Goal: Use online tool/utility: Utilize a website feature to perform a specific function

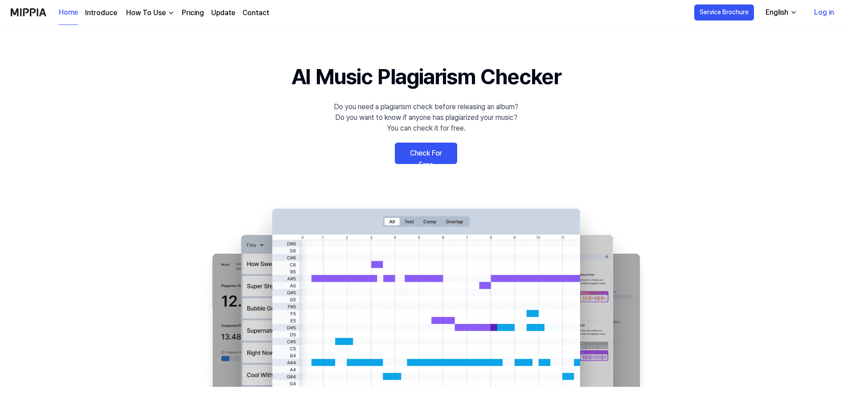
click at [449, 153] on link "Check For Free" at bounding box center [426, 153] width 62 height 21
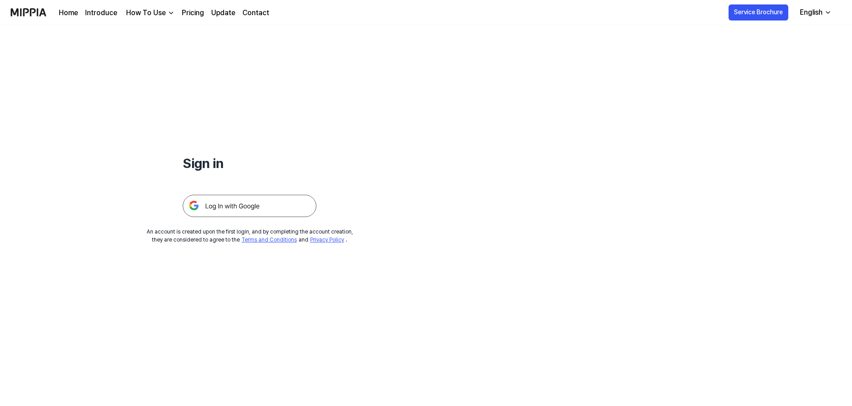
click at [271, 206] on img at bounding box center [250, 206] width 134 height 22
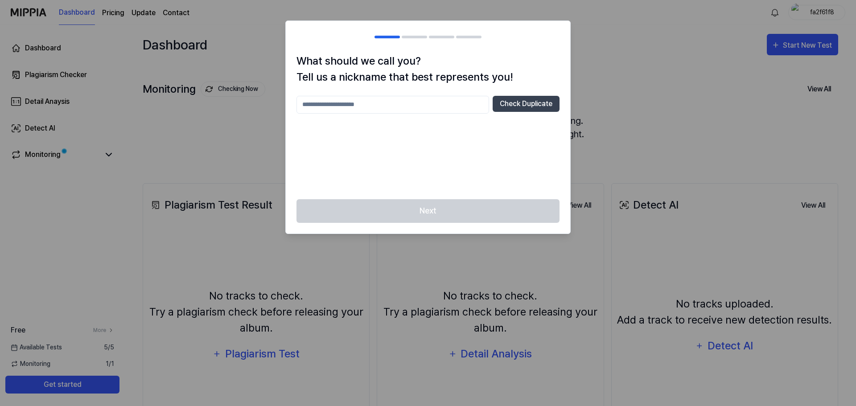
click at [405, 106] on input "text" at bounding box center [392, 105] width 193 height 18
type input "**********"
drag, startPoint x: 440, startPoint y: 210, endPoint x: 443, endPoint y: 183, distance: 27.4
click at [439, 211] on div "Next" at bounding box center [428, 216] width 284 height 34
click at [438, 204] on div "Next" at bounding box center [428, 216] width 284 height 34
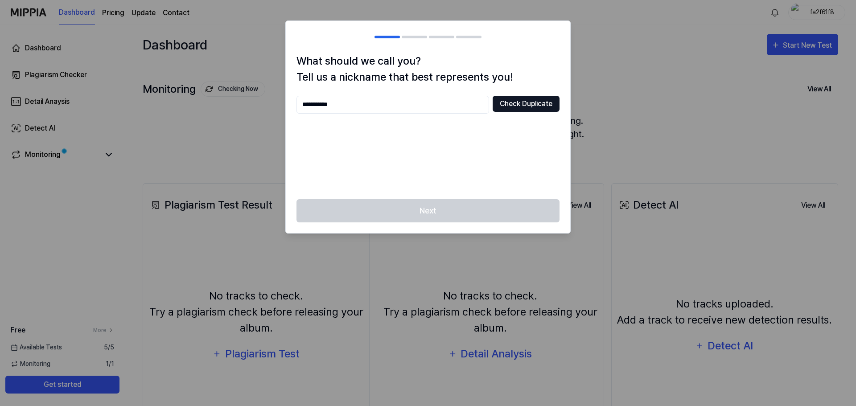
click at [509, 107] on button "Check Duplicate" at bounding box center [526, 104] width 67 height 16
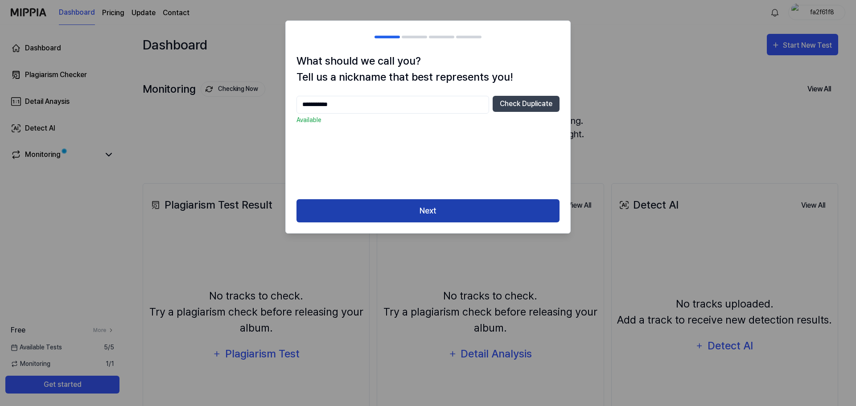
click at [467, 210] on button "Next" at bounding box center [427, 211] width 263 height 24
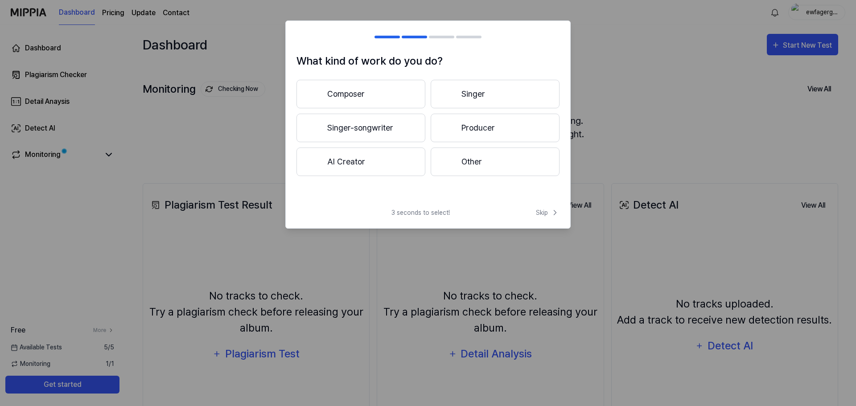
click at [384, 89] on button "Composer" at bounding box center [360, 94] width 129 height 29
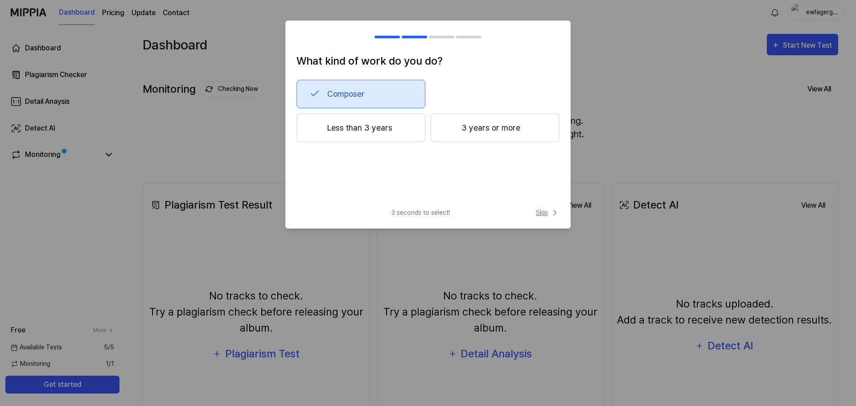
click at [549, 211] on span "Skip" at bounding box center [548, 212] width 24 height 9
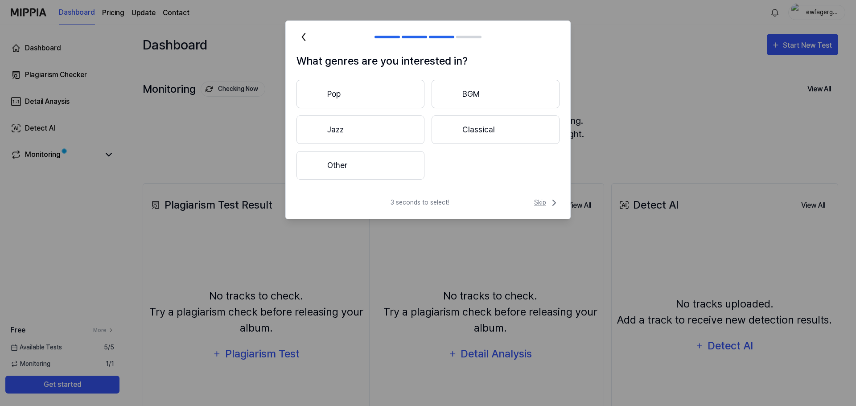
click at [542, 204] on span "Skip" at bounding box center [546, 202] width 25 height 11
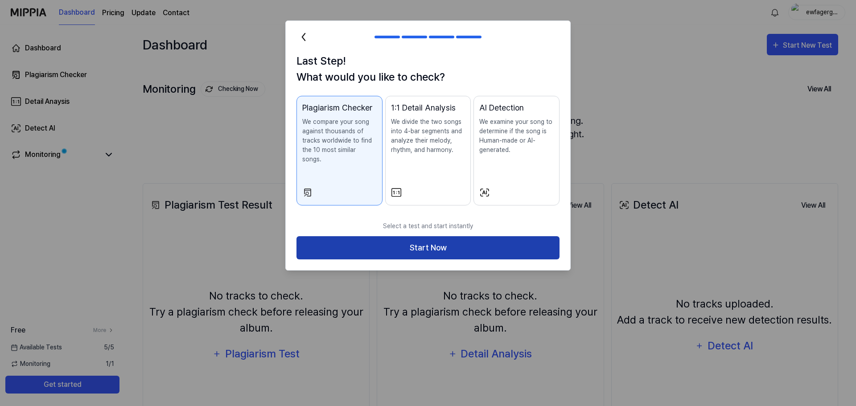
click at [478, 238] on button "Start Now" at bounding box center [427, 248] width 263 height 24
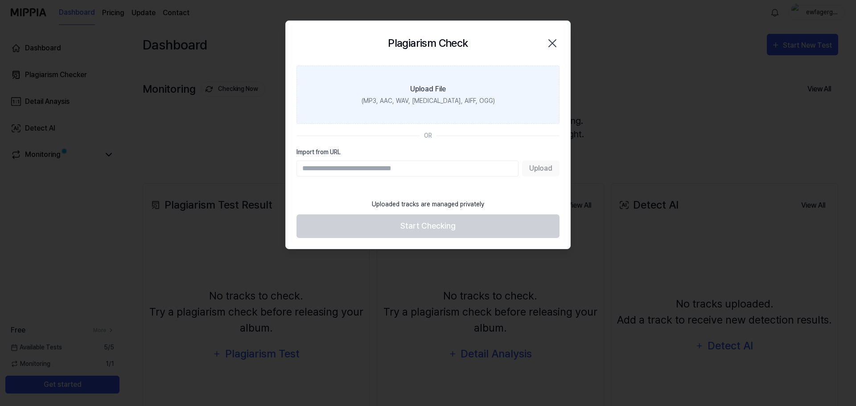
click at [448, 91] on label "Upload File (MP3, AAC, WAV, FLAC, AIFF, OGG)" at bounding box center [427, 95] width 263 height 58
click at [0, 0] on input "Upload File (MP3, AAC, WAV, FLAC, AIFF, OGG)" at bounding box center [0, 0] width 0 height 0
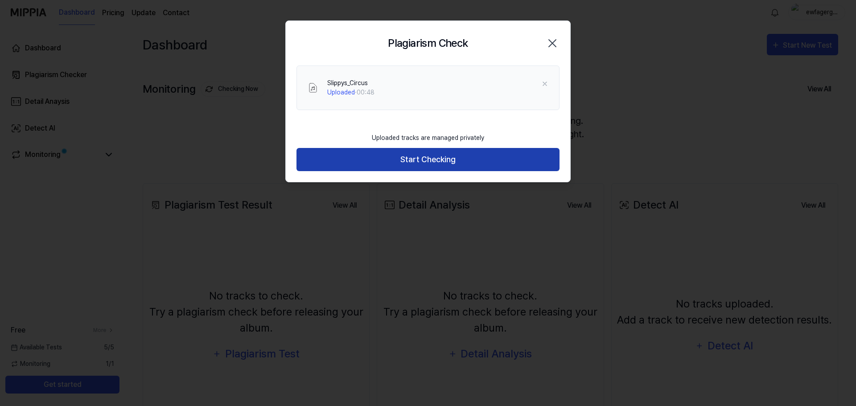
click at [474, 156] on button "Start Checking" at bounding box center [427, 160] width 263 height 24
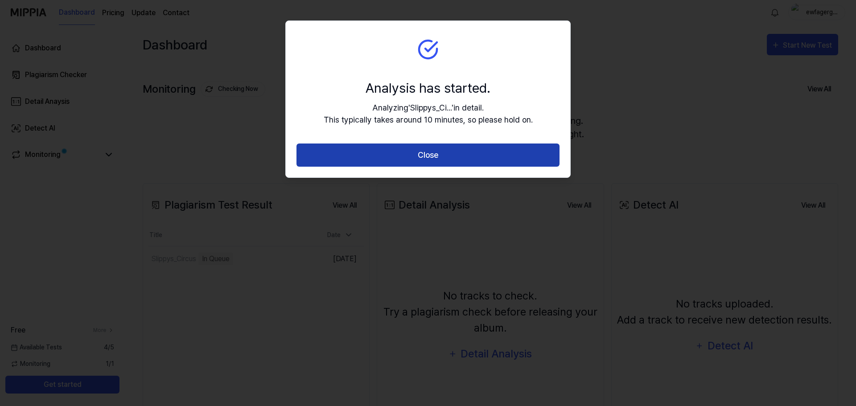
click at [478, 147] on button "Close" at bounding box center [427, 156] width 263 height 24
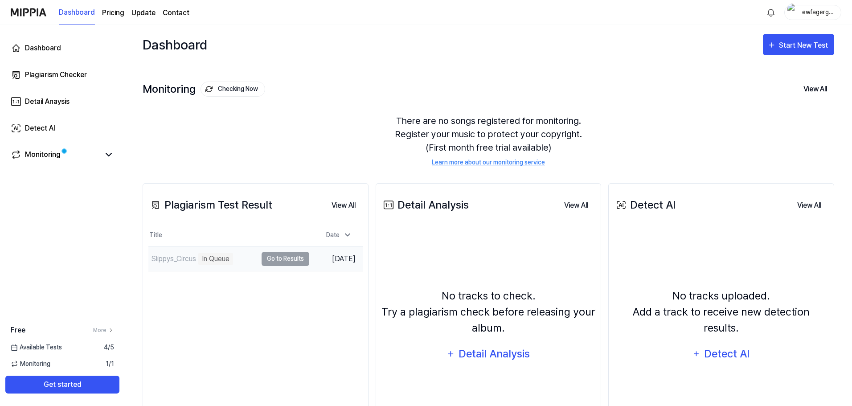
click at [254, 259] on div "Slippys_Circus In Queue" at bounding box center [202, 258] width 109 height 25
click at [279, 260] on td "Slippys_Circus In Queue Go to Results" at bounding box center [228, 258] width 161 height 25
click at [191, 253] on div "Slippys_Circus In Queue" at bounding box center [190, 259] width 85 height 12
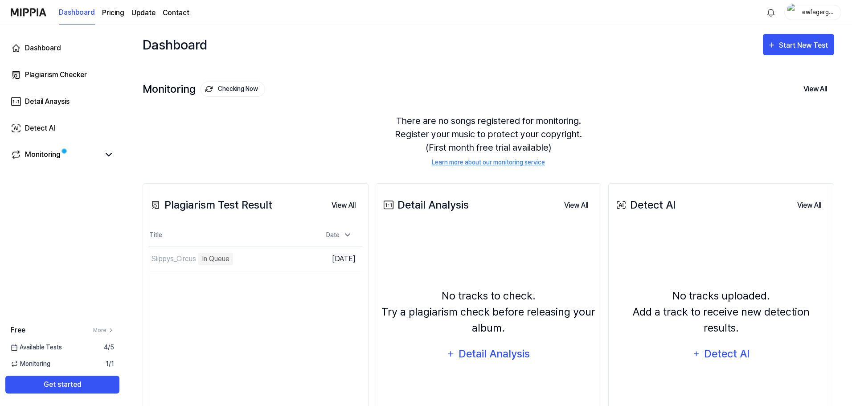
click at [354, 85] on div "Monitoring Checking Now View All" at bounding box center [489, 89] width 692 height 14
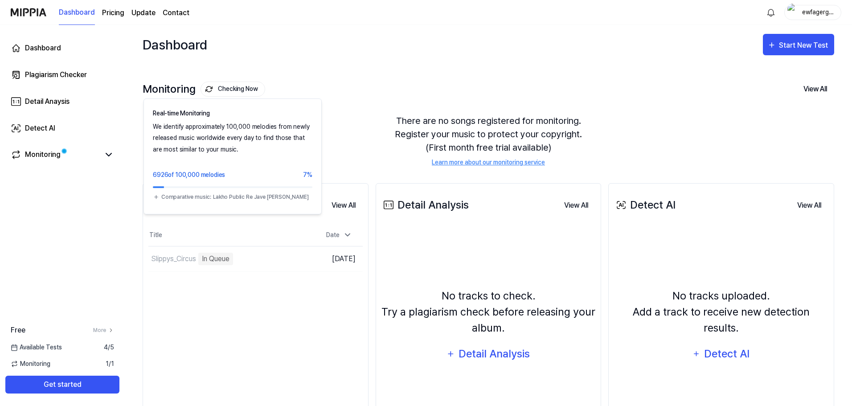
click at [334, 74] on div "Monitoring Checking Now Real-time Monitoring We identify approximately 100,000 …" at bounding box center [489, 114] width 692 height 101
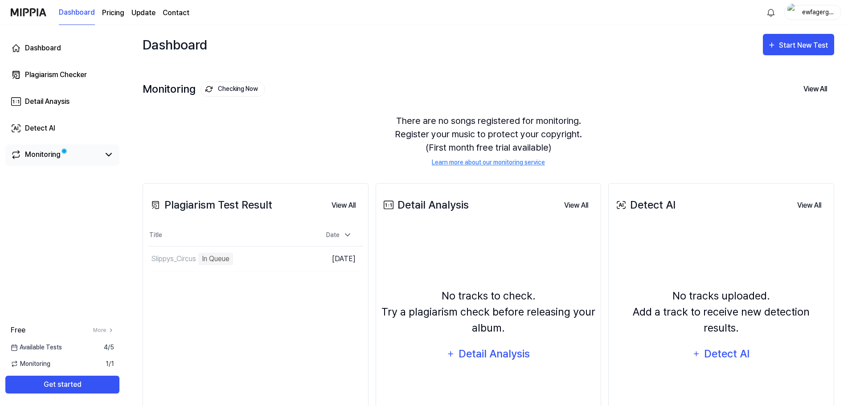
click at [67, 154] on span at bounding box center [64, 150] width 5 height 5
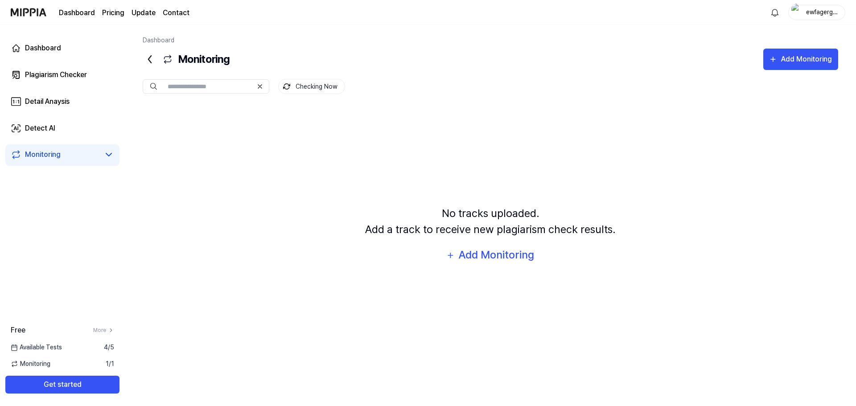
click at [148, 53] on icon at bounding box center [150, 59] width 14 height 14
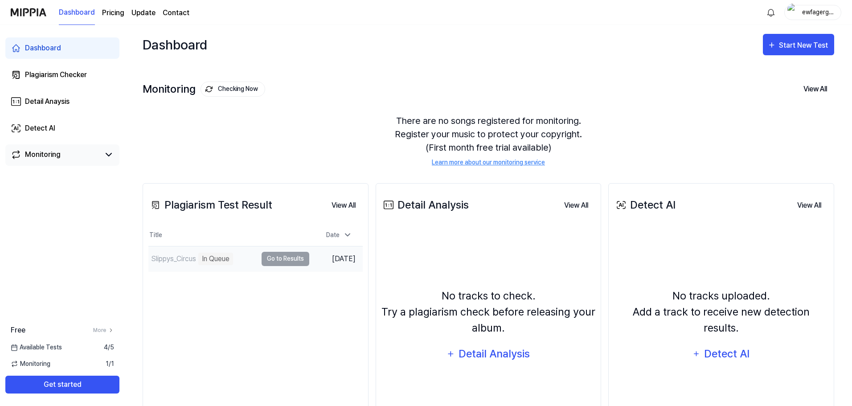
click at [272, 257] on td "Slippys_Circus In Queue Go to Results" at bounding box center [228, 258] width 161 height 25
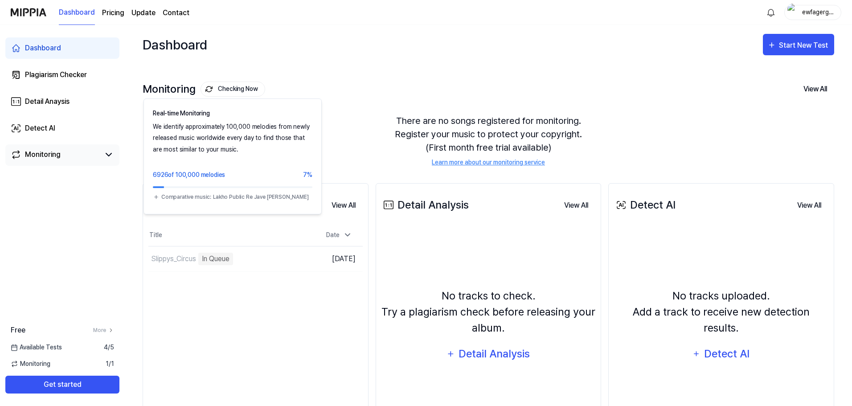
click at [218, 91] on button "Checking Now" at bounding box center [233, 89] width 65 height 15
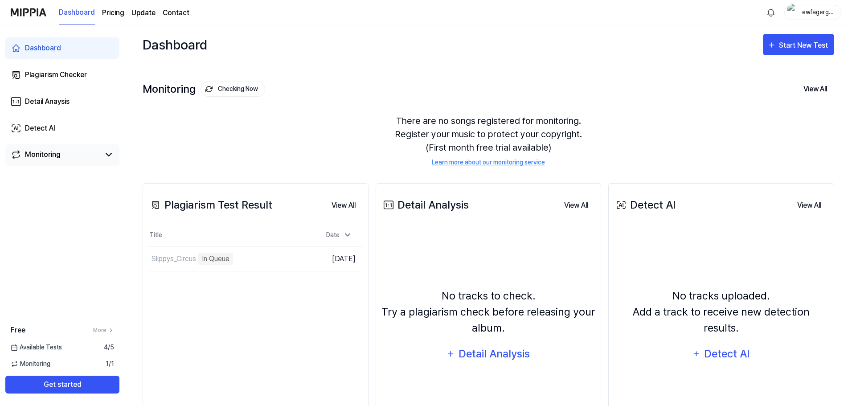
click at [220, 90] on button "Checking Now" at bounding box center [233, 89] width 65 height 15
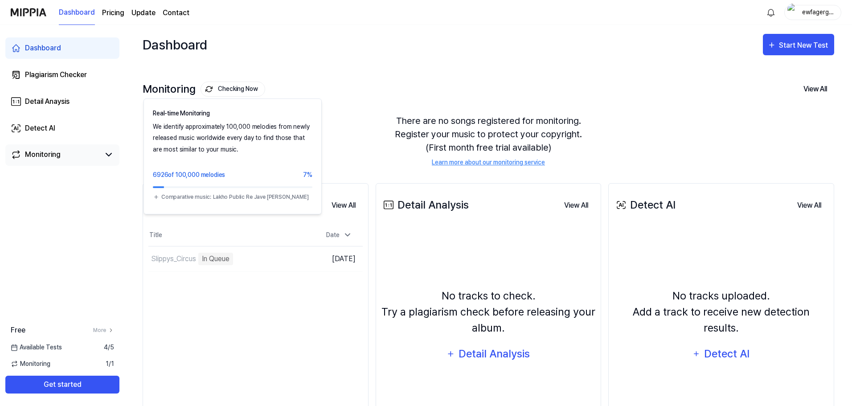
click at [252, 83] on button "Checking Now" at bounding box center [233, 89] width 65 height 15
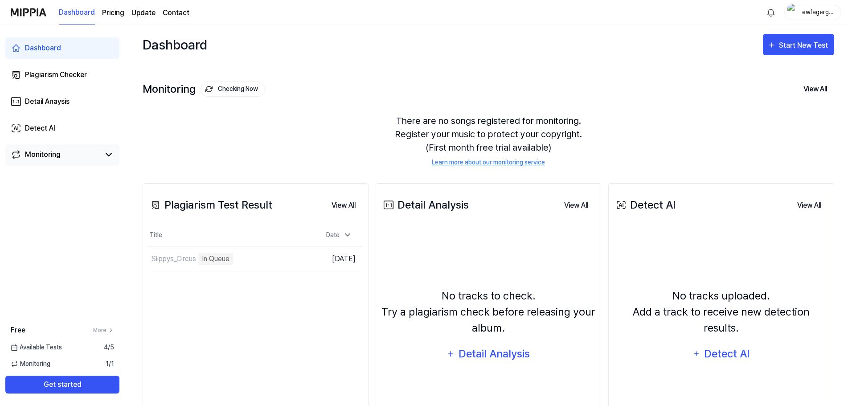
click at [252, 83] on button "Checking Now" at bounding box center [233, 89] width 65 height 15
click at [349, 201] on button "View All" at bounding box center [343, 206] width 38 height 18
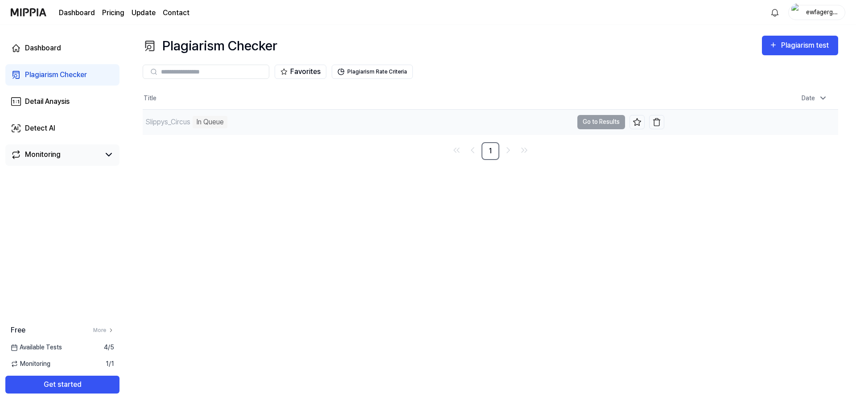
click at [591, 120] on td "Slippys_Circus In Queue Go to Results" at bounding box center [404, 122] width 522 height 25
click at [54, 51] on div "Dashboard" at bounding box center [43, 48] width 36 height 11
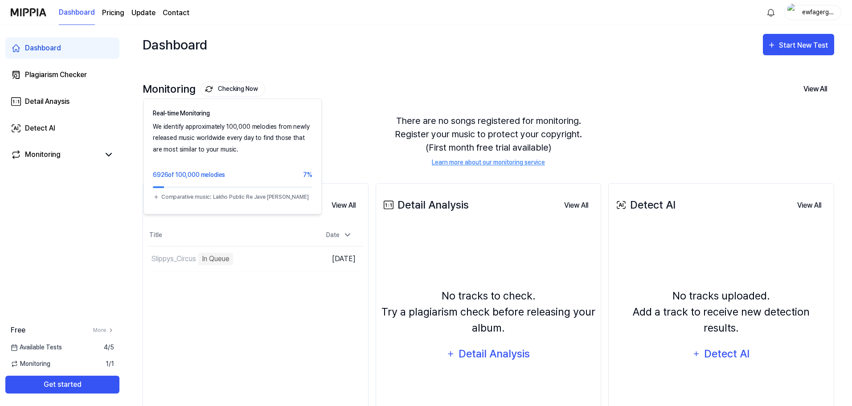
click at [227, 90] on button "Checking Now" at bounding box center [233, 89] width 65 height 15
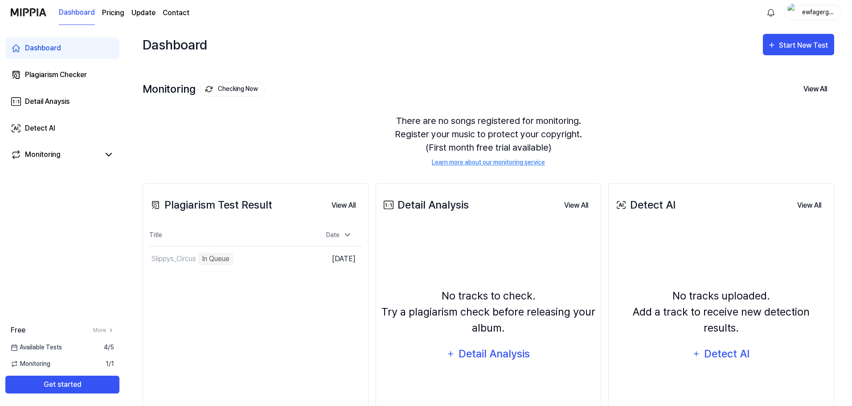
click at [227, 90] on button "Checking Now" at bounding box center [233, 89] width 65 height 15
click at [67, 383] on button "Get started" at bounding box center [62, 385] width 114 height 18
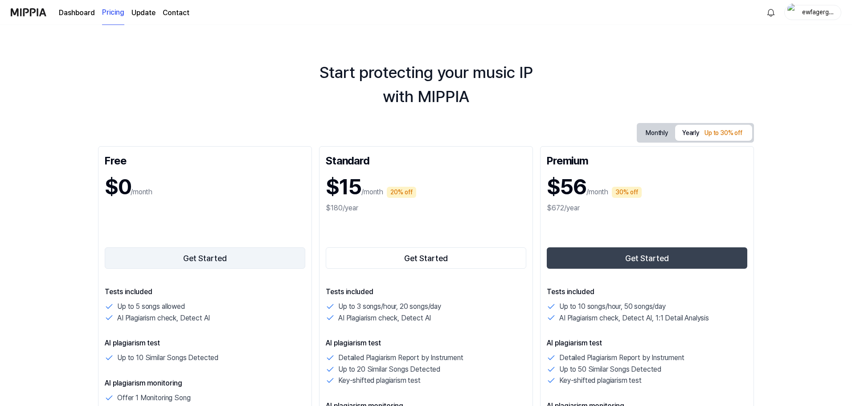
click at [189, 266] on button "Get Started" at bounding box center [205, 257] width 201 height 21
